Goal: Task Accomplishment & Management: Complete application form

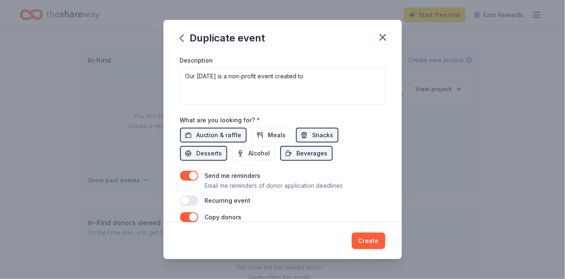
scroll to position [265, 0]
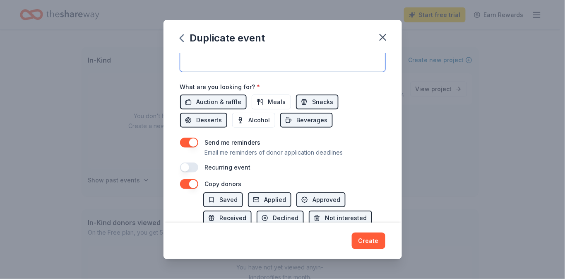
paste textarea "The PTA Harvest Festival Fundraiser is an annual community event designed to br…"
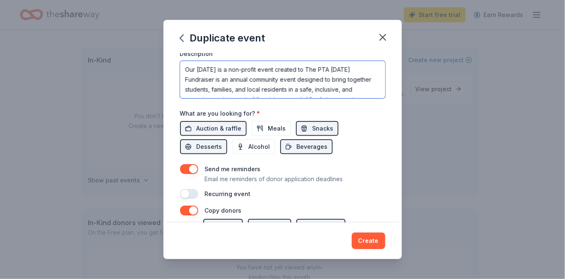
scroll to position [232, 0]
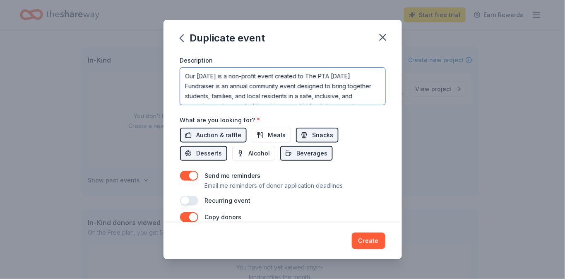
drag, startPoint x: 342, startPoint y: 147, endPoint x: 153, endPoint y: 140, distance: 189.7
click at [164, 140] on div "Event name * Harvest festival 17 /100 Event website nve.fcusd.org Attendance * …" at bounding box center [283, 137] width 238 height 169
click at [265, 105] on textarea "The PTA Harvest Festival Fundraiser is an annual community event designed to br…" at bounding box center [282, 85] width 205 height 37
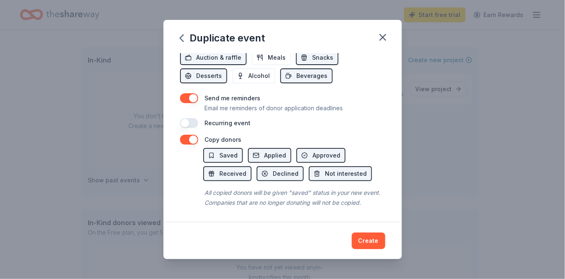
scroll to position [364, 0]
click at [268, 63] on span "Meals" at bounding box center [277, 58] width 18 height 10
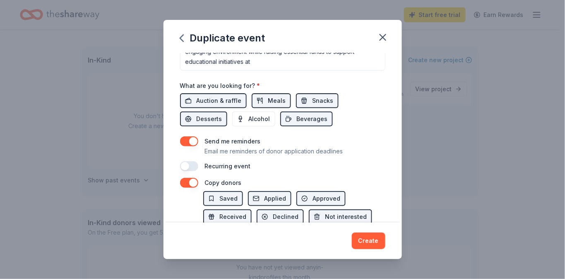
scroll to position [293, 0]
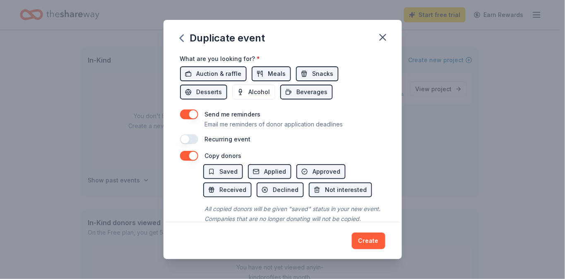
click at [280, 43] on textarea "The PTA Harvest Festival is an annual community event designed to bring togethe…" at bounding box center [282, 24] width 205 height 37
paste textarea "Held each fall, the festival features a wide array of family-friendly activitie…"
click at [252, 43] on textarea "The PTA Harvest Festival is an annual community event designed to bring togethe…" at bounding box center [282, 24] width 205 height 37
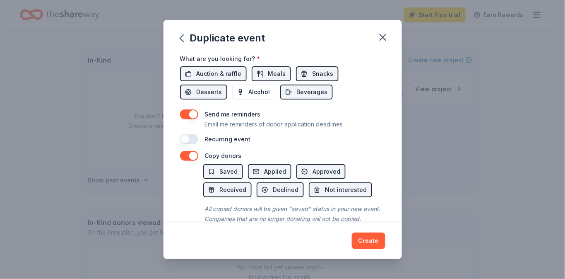
click at [180, 43] on textarea "The PTA Harvest Festival is an annual community event designed to bring togethe…" at bounding box center [282, 24] width 205 height 37
drag, startPoint x: 202, startPoint y: 106, endPoint x: 166, endPoint y: 108, distance: 36.1
click at [180, 43] on textarea "The PTA Harvest Festival is an annual community event designed to bring togethe…" at bounding box center [282, 24] width 205 height 37
drag, startPoint x: 277, startPoint y: 107, endPoint x: 212, endPoint y: 110, distance: 65.1
click at [212, 43] on textarea "The PTA Harvest Festival is an annual community event designed to bring togethe…" at bounding box center [282, 24] width 205 height 37
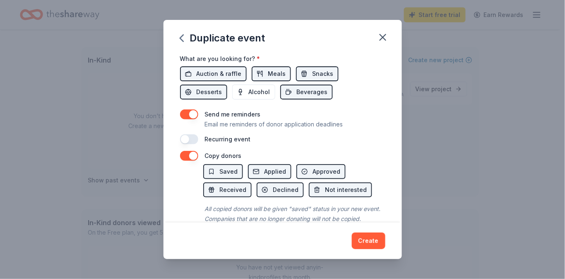
scroll to position [132, 0]
click at [379, 43] on textarea "The PTA Harvest Festival is an annual community event designed to bring togethe…" at bounding box center [282, 24] width 205 height 37
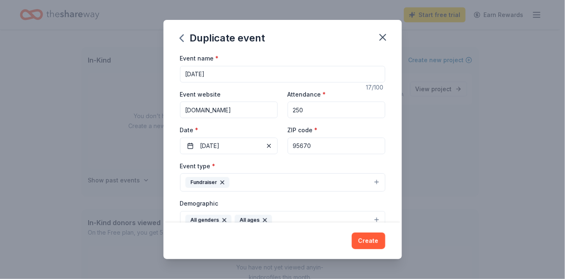
scroll to position [0, 0]
drag, startPoint x: 307, startPoint y: 113, endPoint x: 137, endPoint y: 51, distance: 181.0
click at [164, 51] on div "Duplicate event Event name * Harvest festival 17 /100 Event website nve.fcusd.o…" at bounding box center [283, 139] width 238 height 239
type textarea "The PTA Harvest Festival is an annual community event designed to bring togethe…"
click at [267, 53] on div "Duplicate event" at bounding box center [283, 36] width 238 height 33
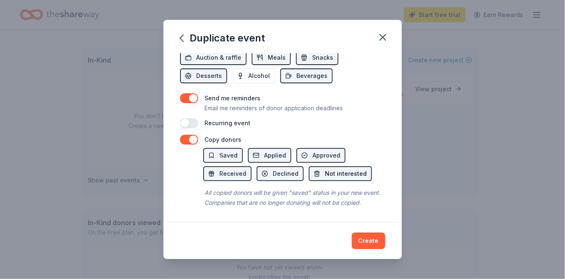
scroll to position [431, 0]
drag, startPoint x: 163, startPoint y: 102, endPoint x: 178, endPoint y: 104, distance: 15.1
click at [180, 118] on button "button" at bounding box center [189, 123] width 18 height 10
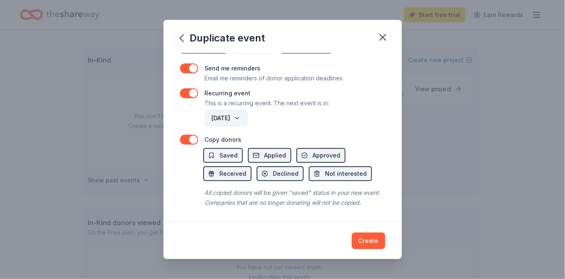
click at [248, 126] on button "October 2026" at bounding box center [226, 118] width 43 height 17
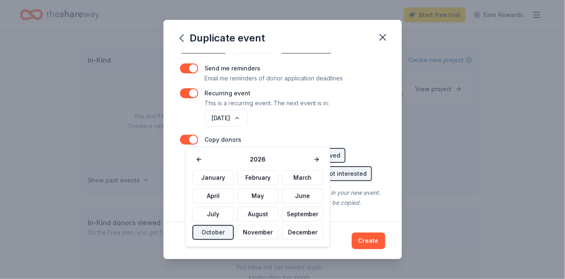
click at [378, 128] on div "October 2026" at bounding box center [294, 118] width 182 height 20
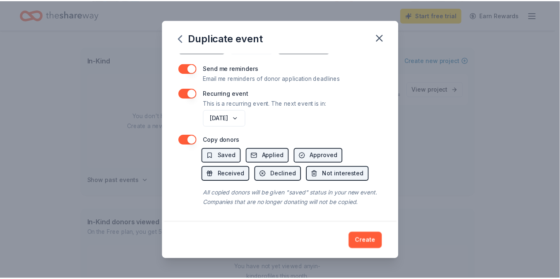
scroll to position [496, 0]
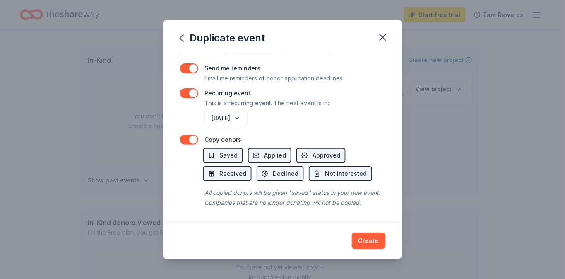
click at [180, 135] on button "button" at bounding box center [189, 140] width 18 height 10
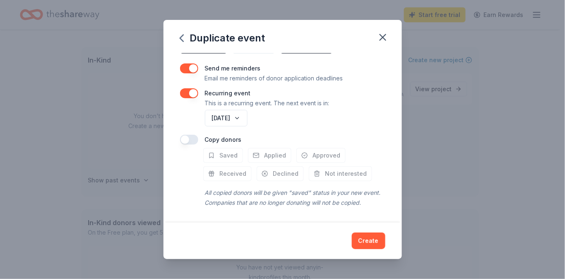
click at [180, 135] on button "button" at bounding box center [189, 140] width 18 height 10
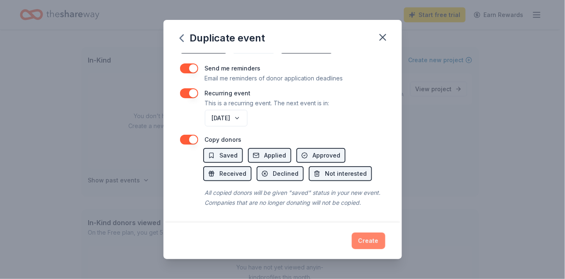
click at [385, 241] on button "Create" at bounding box center [369, 240] width 34 height 17
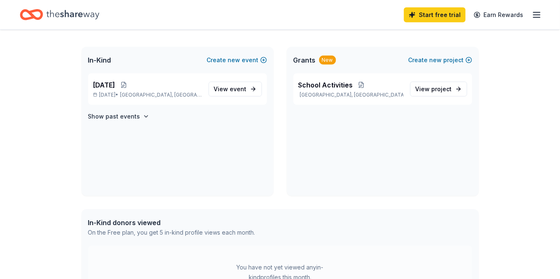
scroll to position [0, 0]
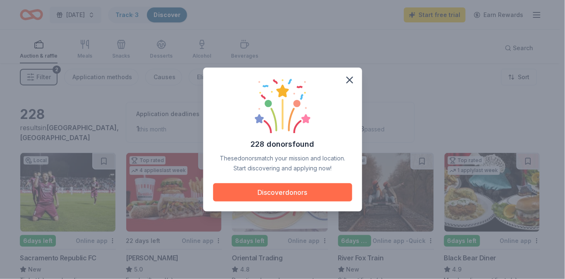
click at [331, 197] on button "Discover donors" at bounding box center [282, 192] width 139 height 18
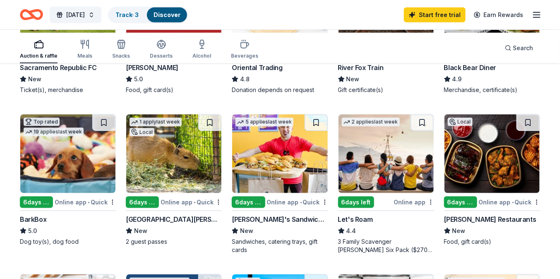
scroll to position [166, 0]
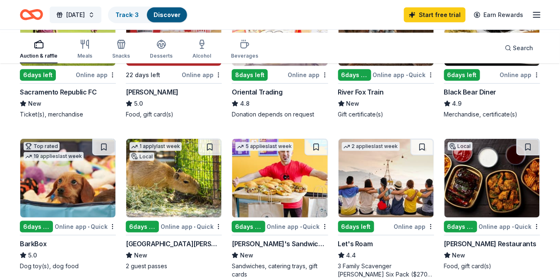
click at [495, 66] on img at bounding box center [492, 26] width 95 height 79
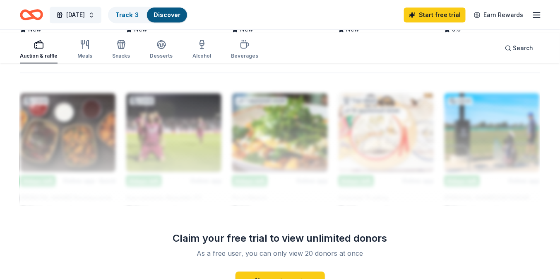
scroll to position [712, 0]
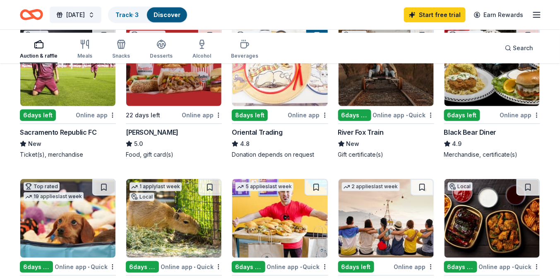
scroll to position [132, 0]
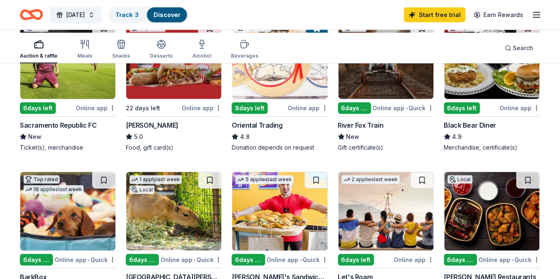
click at [392, 99] on img at bounding box center [386, 59] width 95 height 79
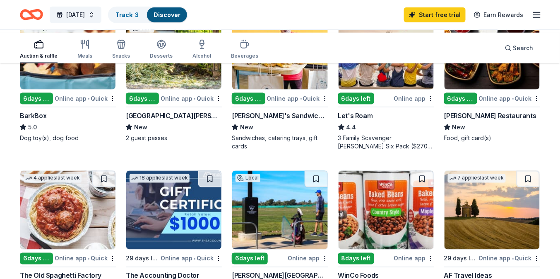
scroll to position [298, 0]
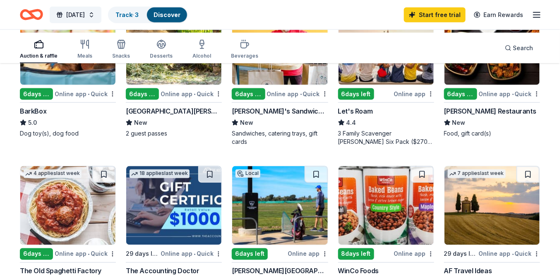
click at [388, 85] on img at bounding box center [386, 45] width 95 height 79
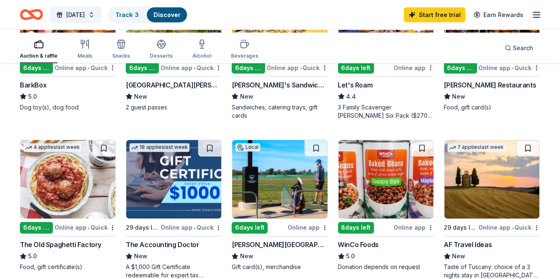
scroll to position [331, 0]
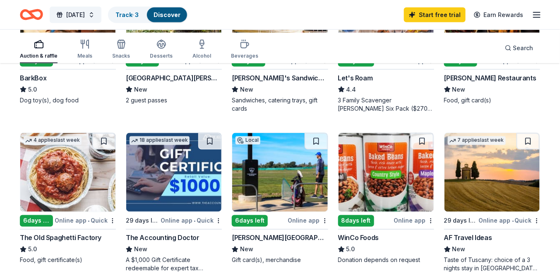
click at [483, 52] on img at bounding box center [492, 12] width 95 height 79
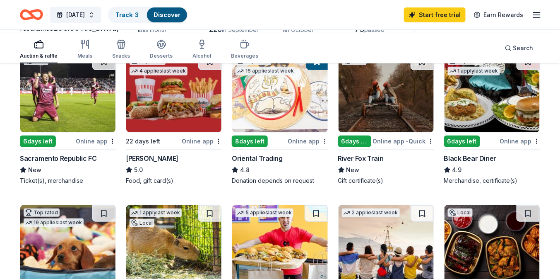
scroll to position [0, 0]
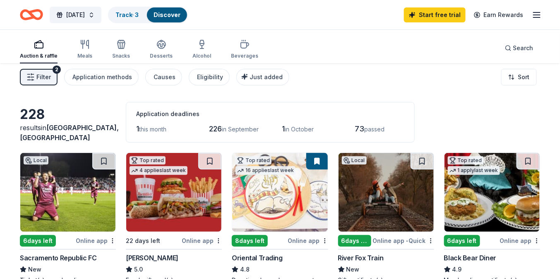
click at [532, 20] on icon "button" at bounding box center [537, 15] width 10 height 10
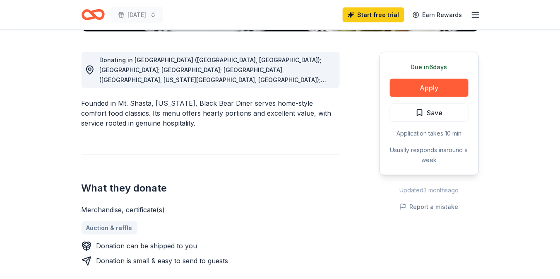
scroll to position [232, 0]
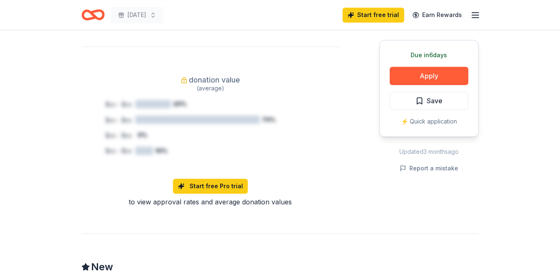
scroll to position [530, 0]
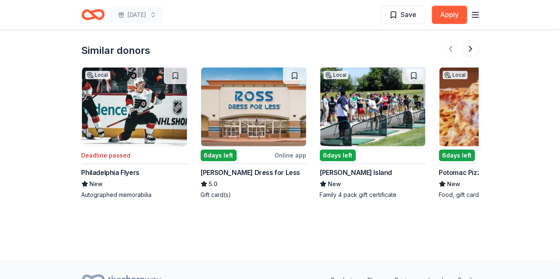
scroll to position [1060, 0]
